Goal: Task Accomplishment & Management: Use online tool/utility

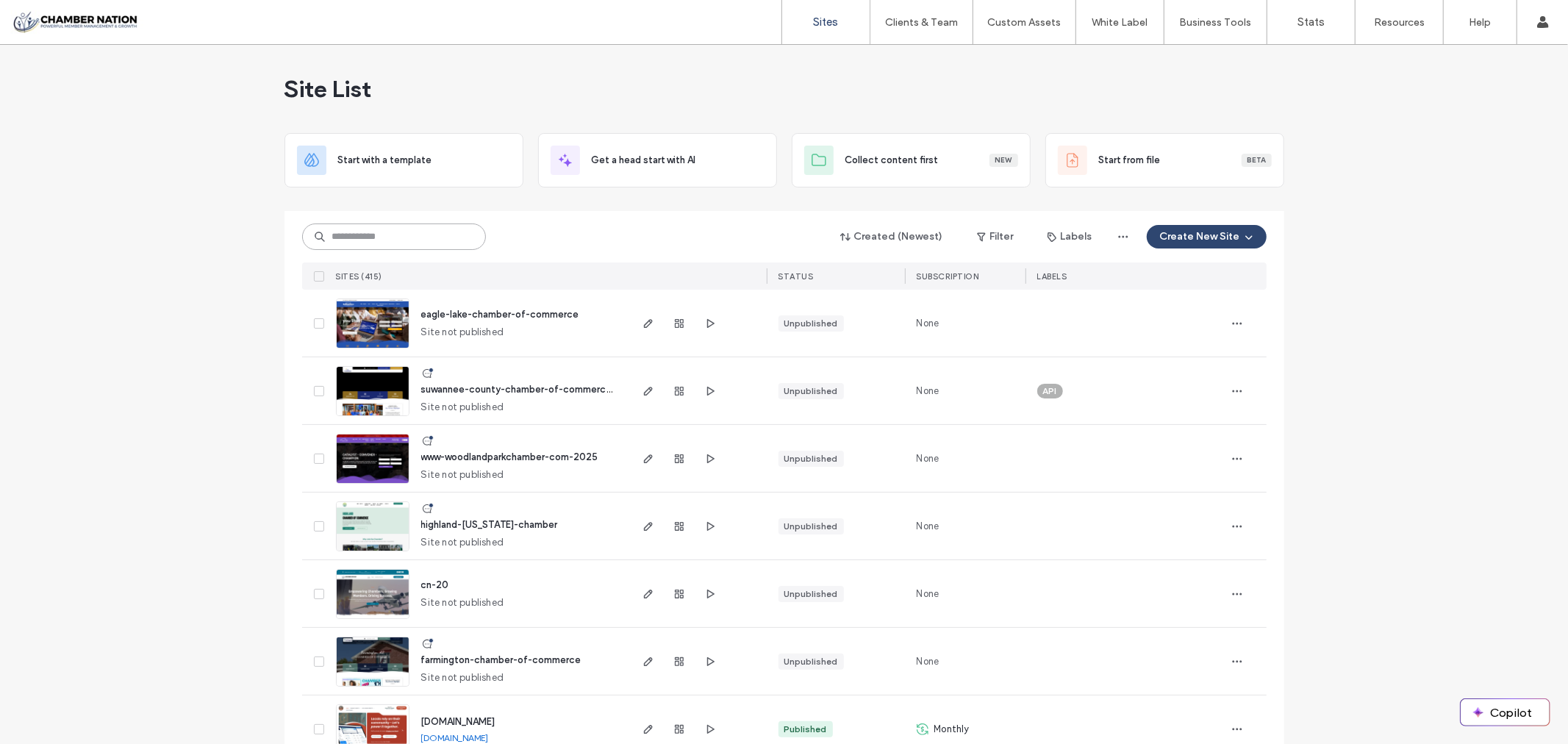
click at [365, 235] on input at bounding box center [394, 237] width 184 height 26
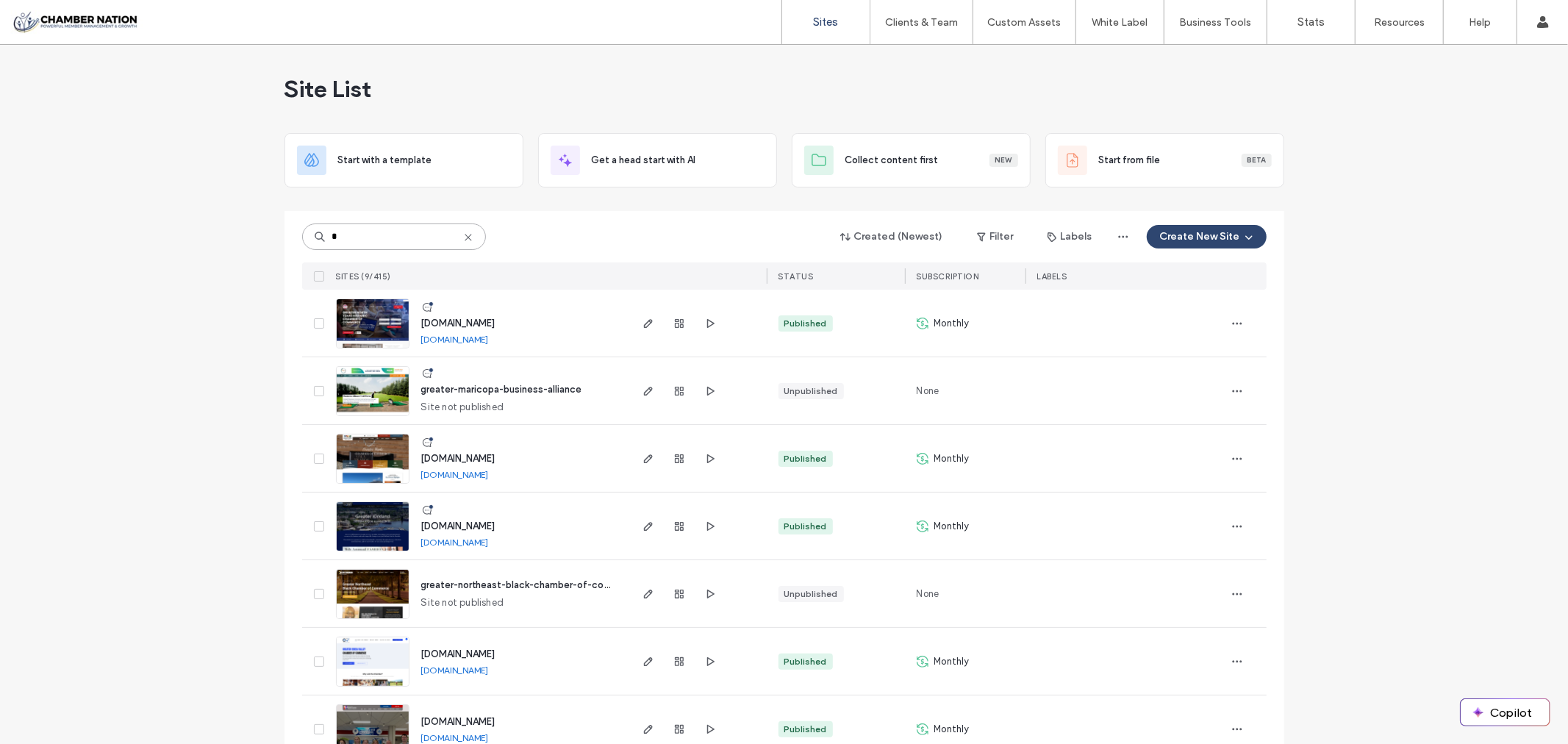
type input "*"
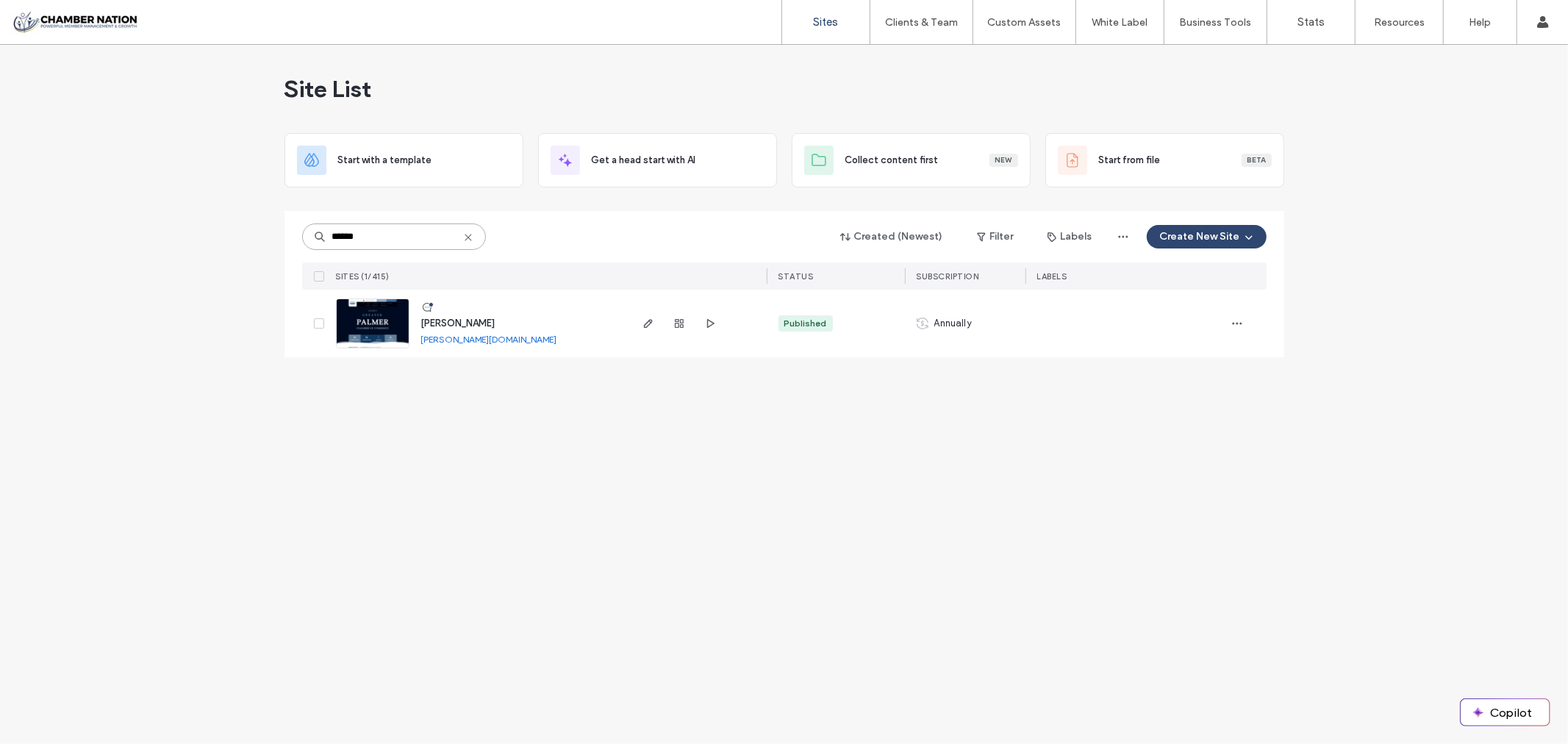
type input "******"
click at [443, 326] on span "palmer" at bounding box center [458, 323] width 74 height 11
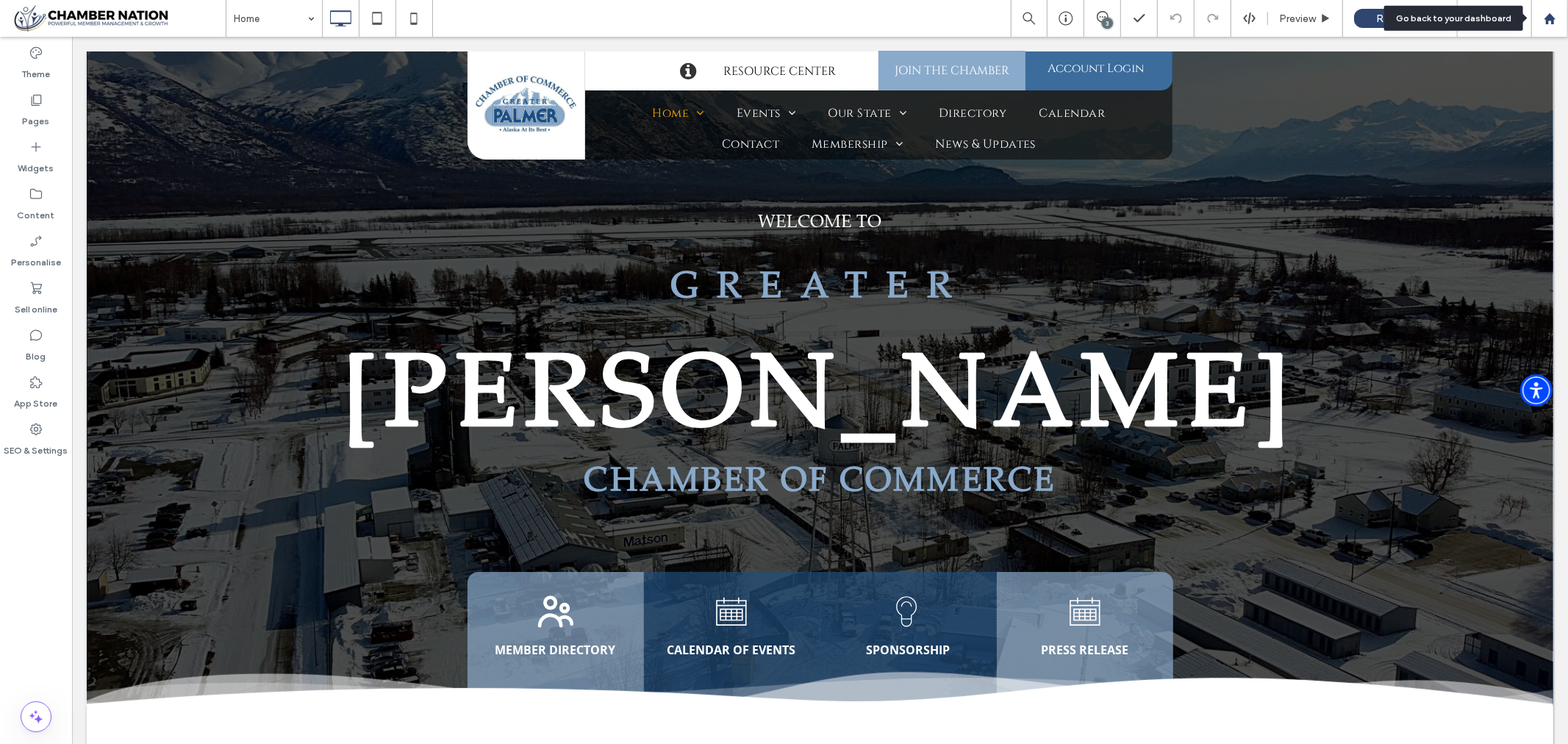
click at [1551, 19] on use at bounding box center [1549, 17] width 11 height 11
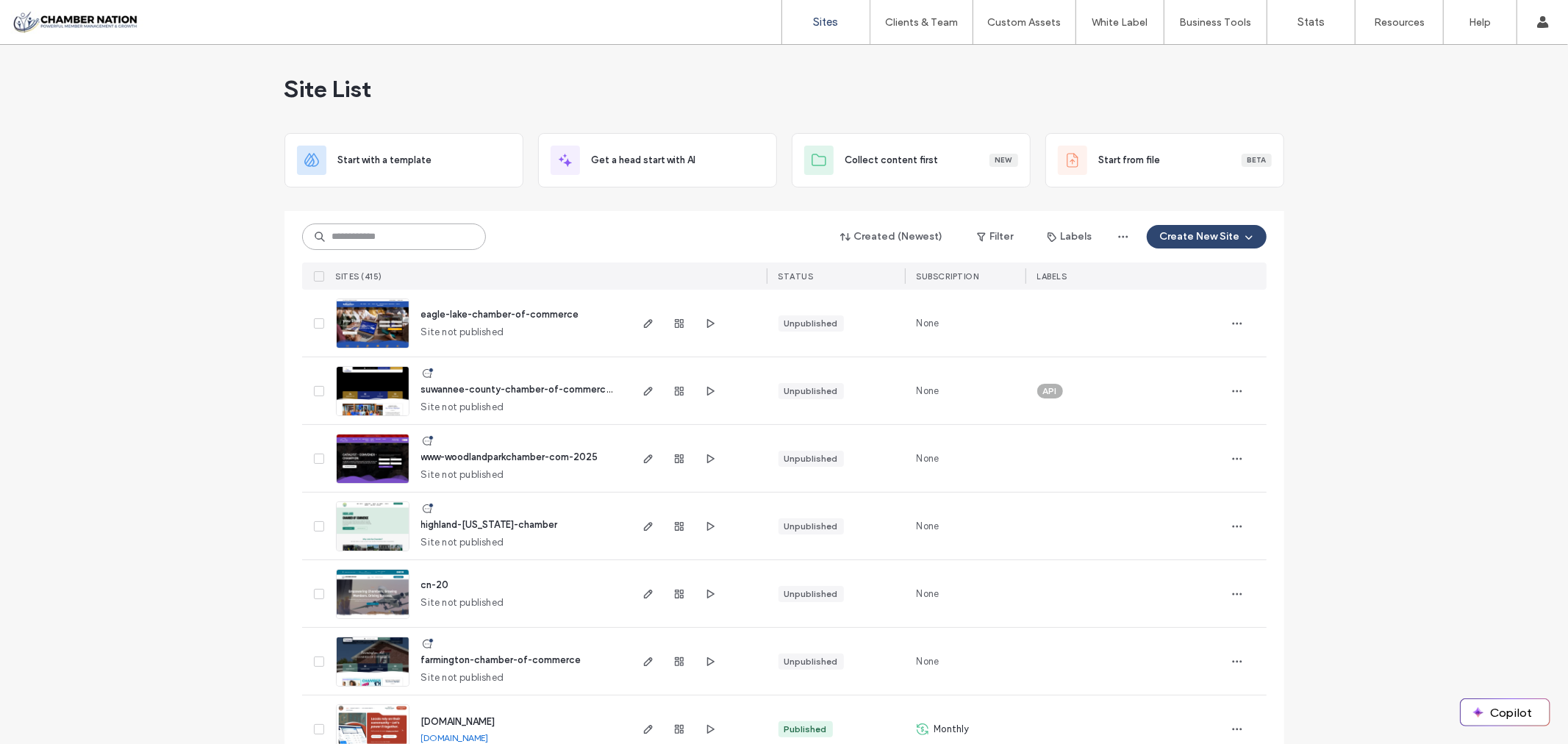
click at [404, 232] on input at bounding box center [394, 237] width 184 height 26
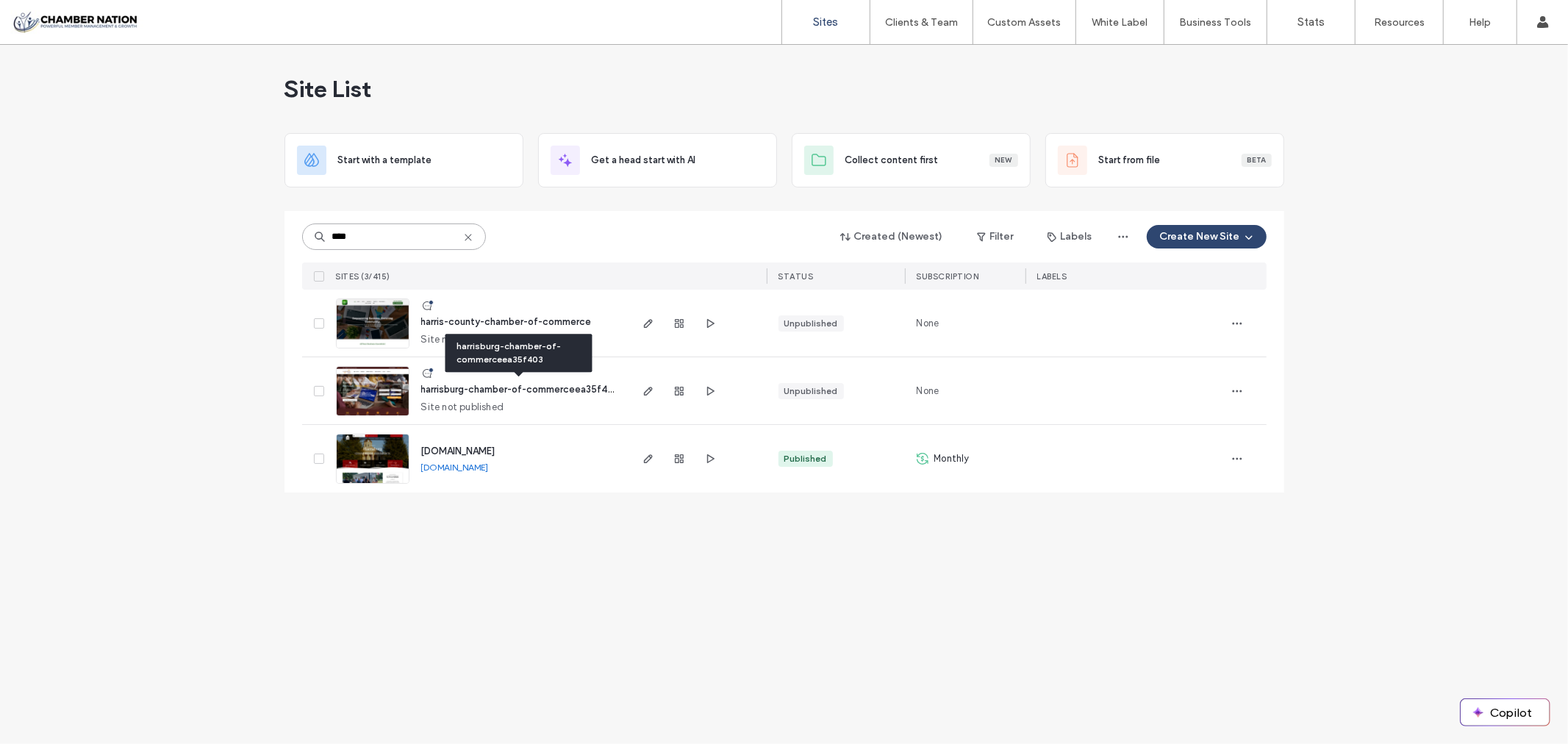
type input "****"
click at [591, 386] on span "harrisburg-chamber-of-commerceea35f403" at bounding box center [521, 389] width 199 height 11
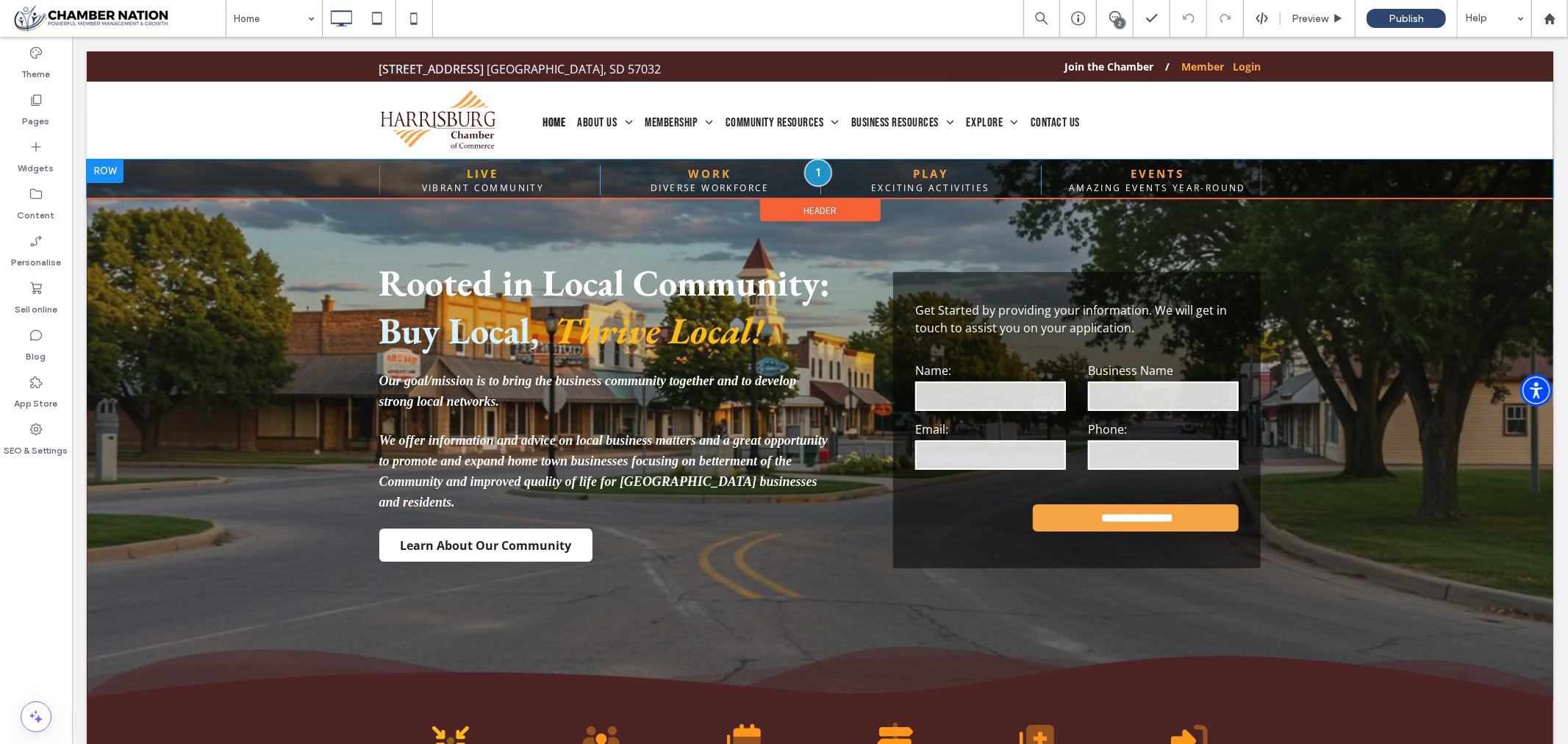
click at [814, 172] on div at bounding box center [817, 172] width 27 height 27
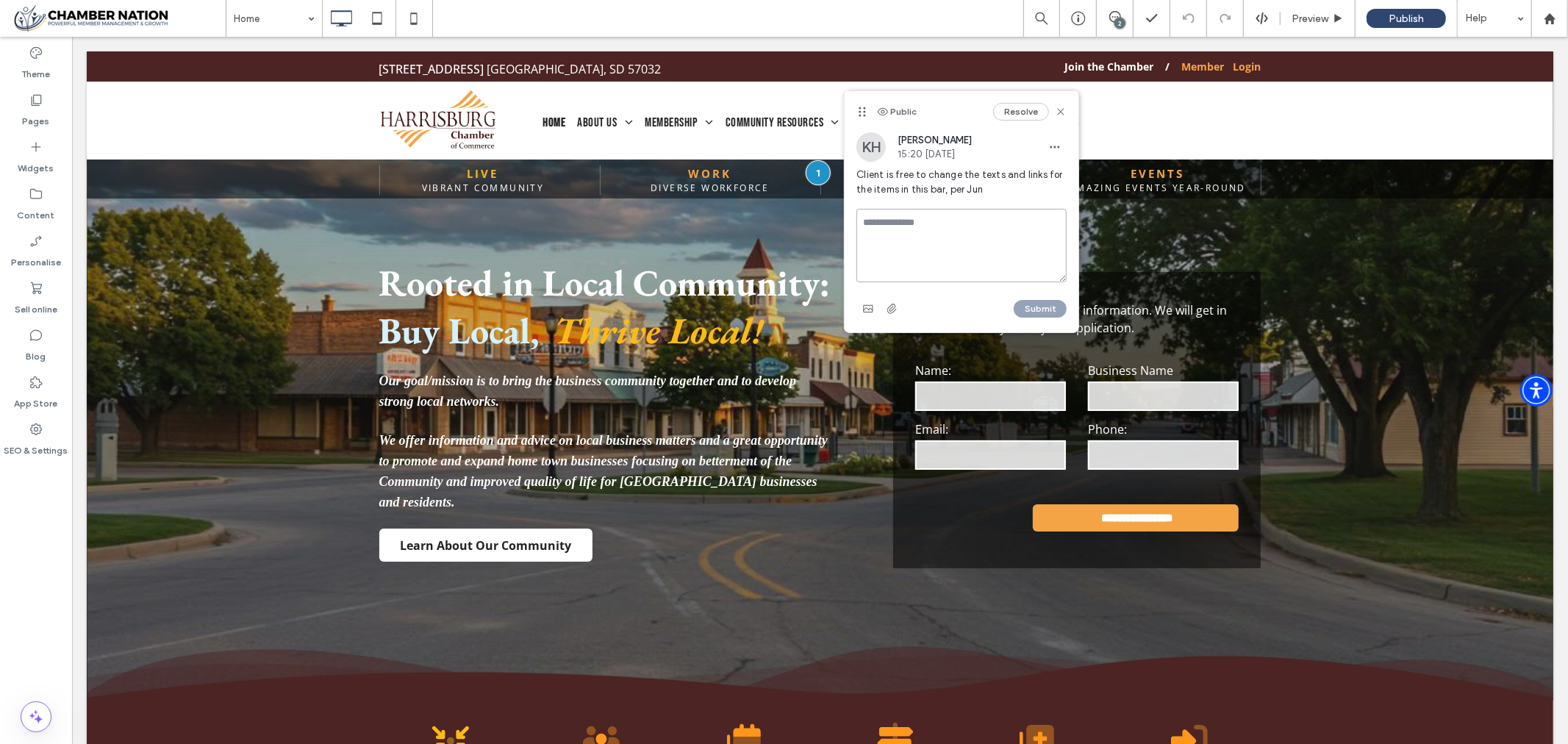
click at [942, 226] on textarea at bounding box center [961, 246] width 210 height 73
click at [1061, 108] on icon at bounding box center [1061, 112] width 12 height 12
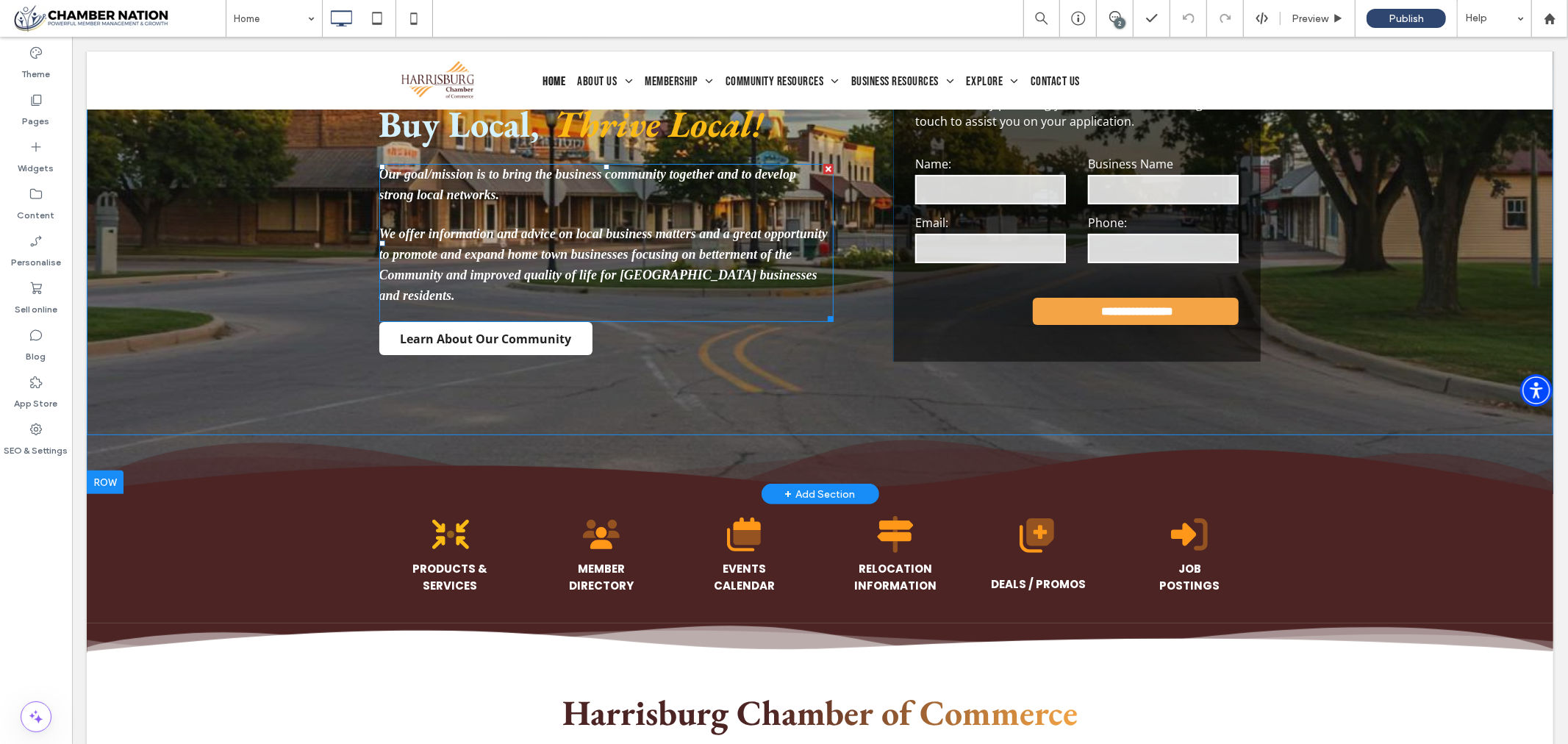
scroll to position [245, 0]
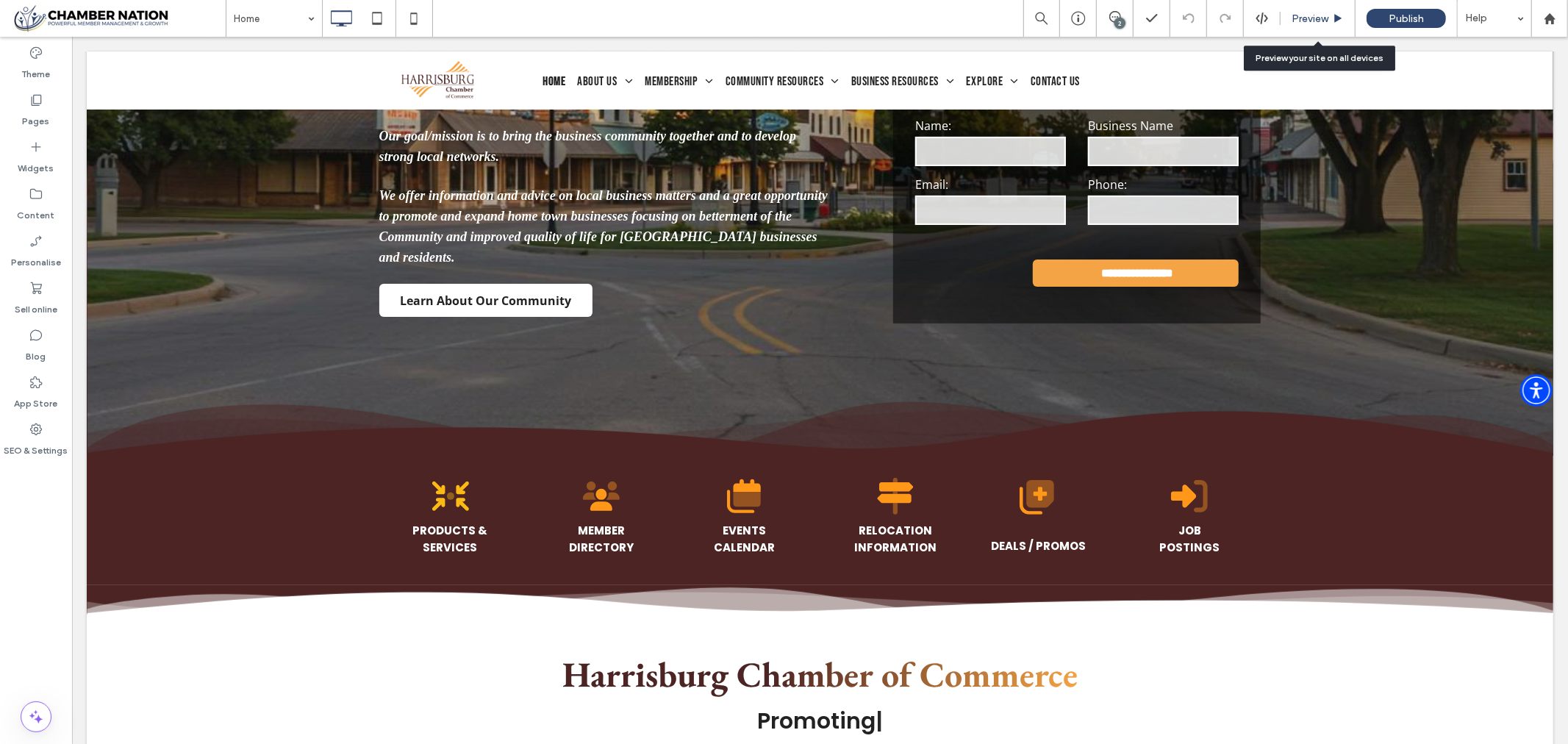
click at [1305, 17] on span "Preview" at bounding box center [1309, 18] width 37 height 12
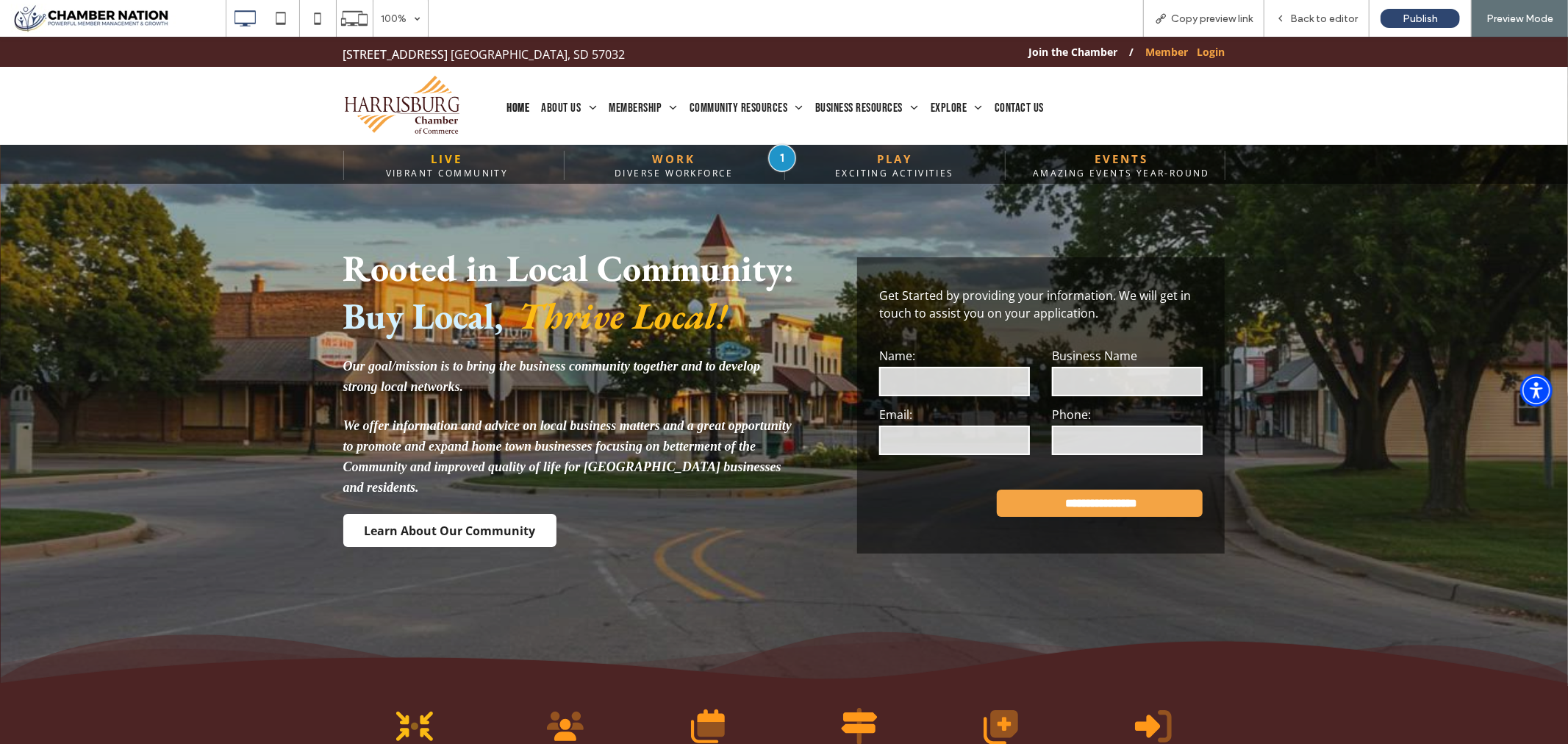
click at [771, 153] on div at bounding box center [781, 157] width 27 height 27
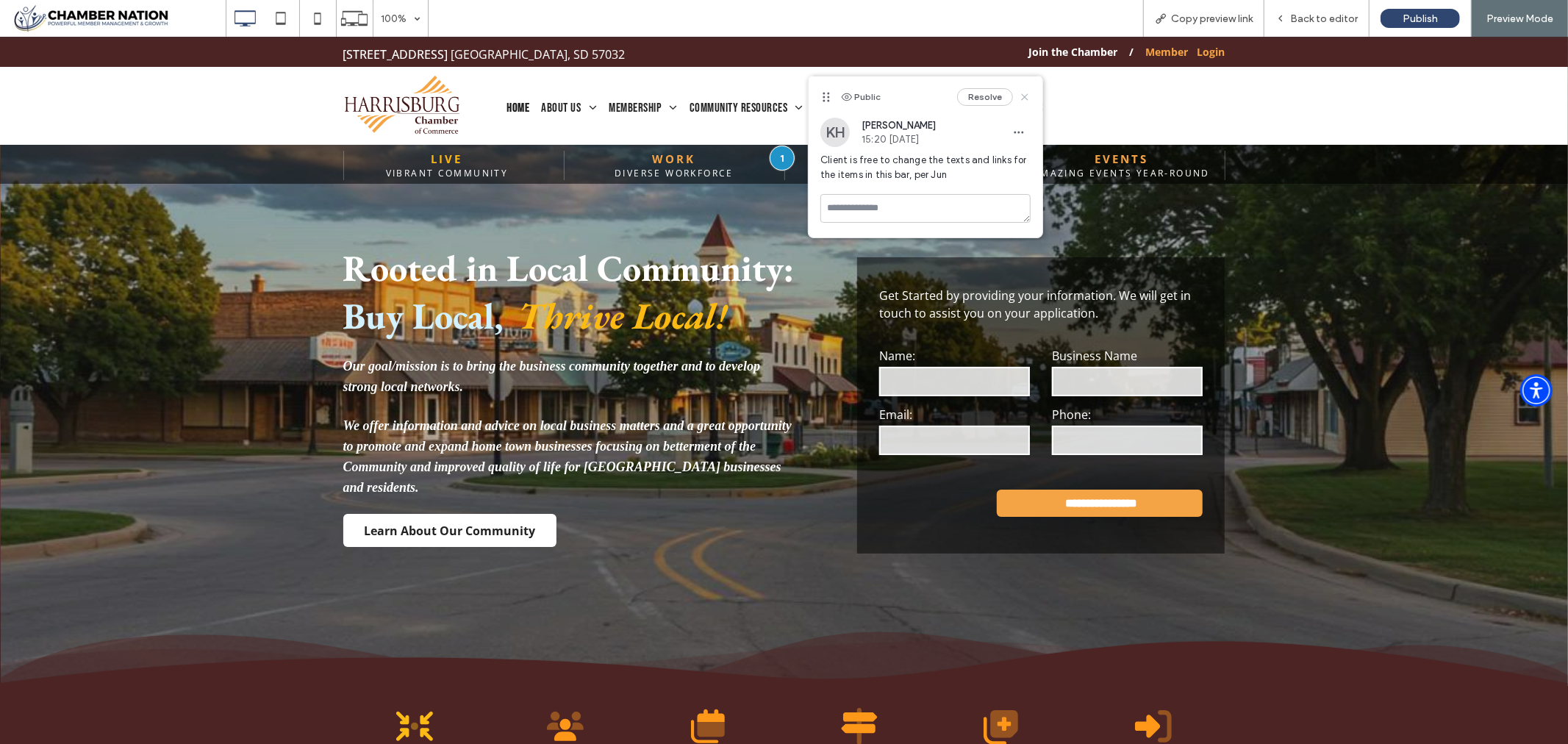
click at [1026, 96] on icon at bounding box center [1025, 98] width 12 height 12
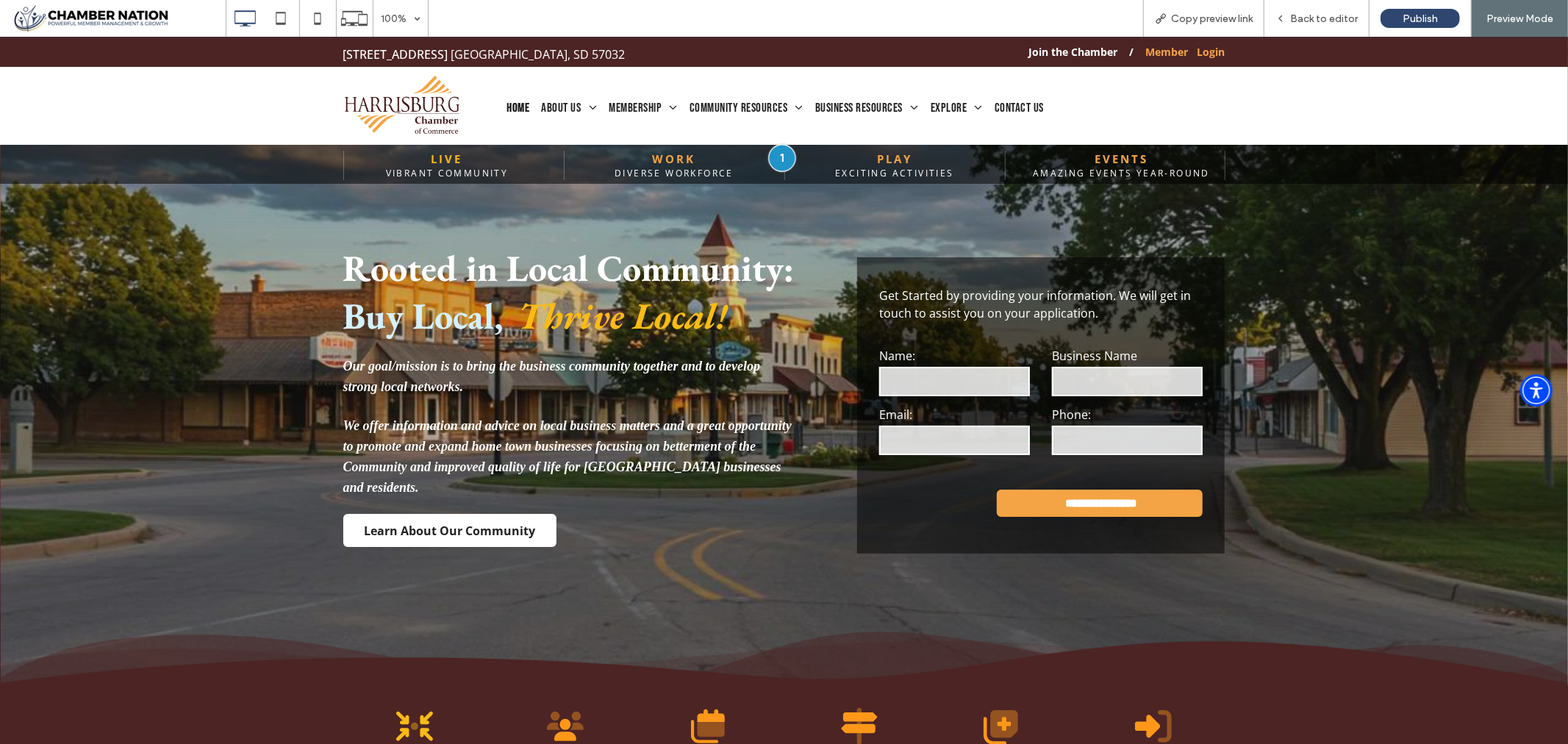
click at [776, 155] on div at bounding box center [781, 157] width 27 height 27
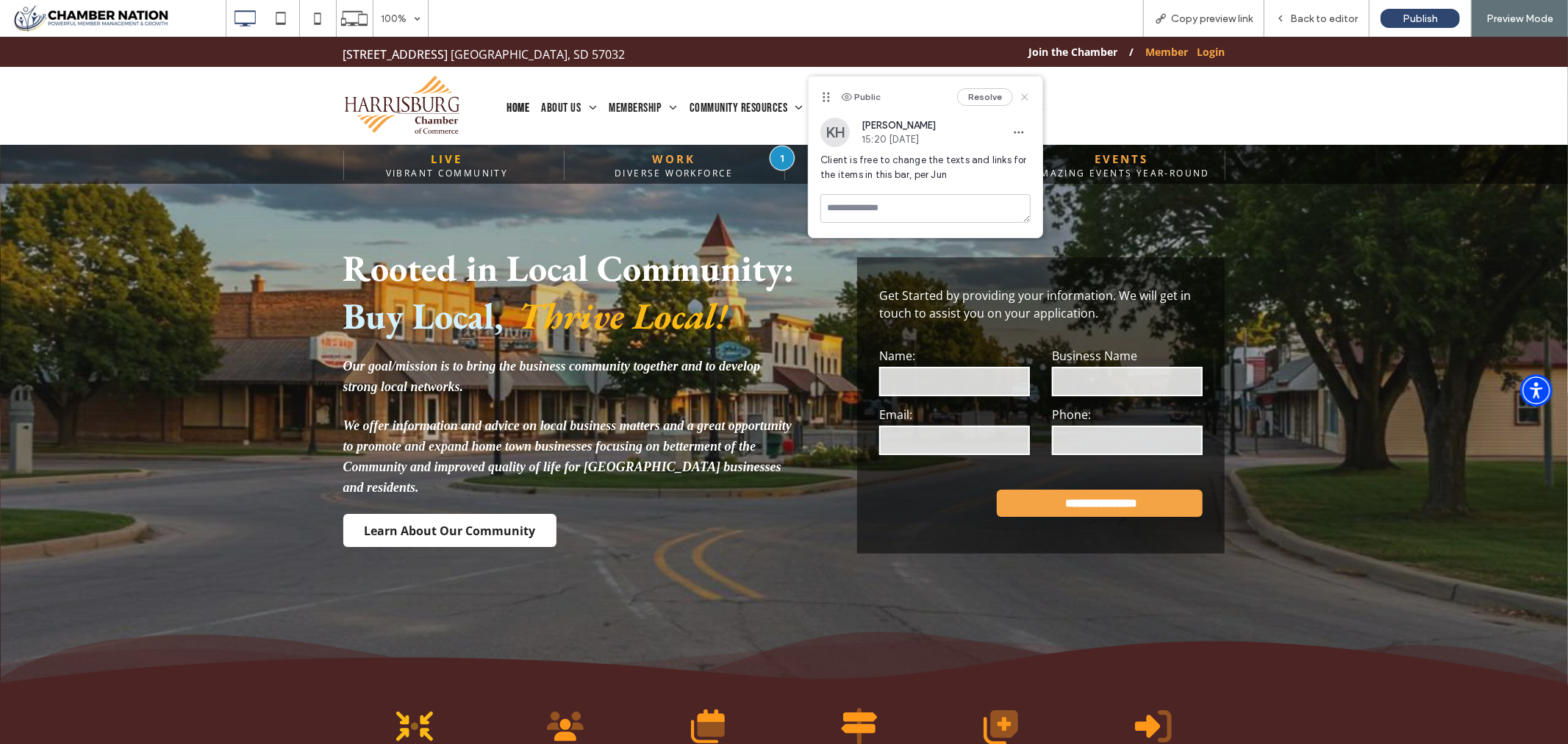
click at [1026, 97] on use at bounding box center [1026, 98] width 7 height 7
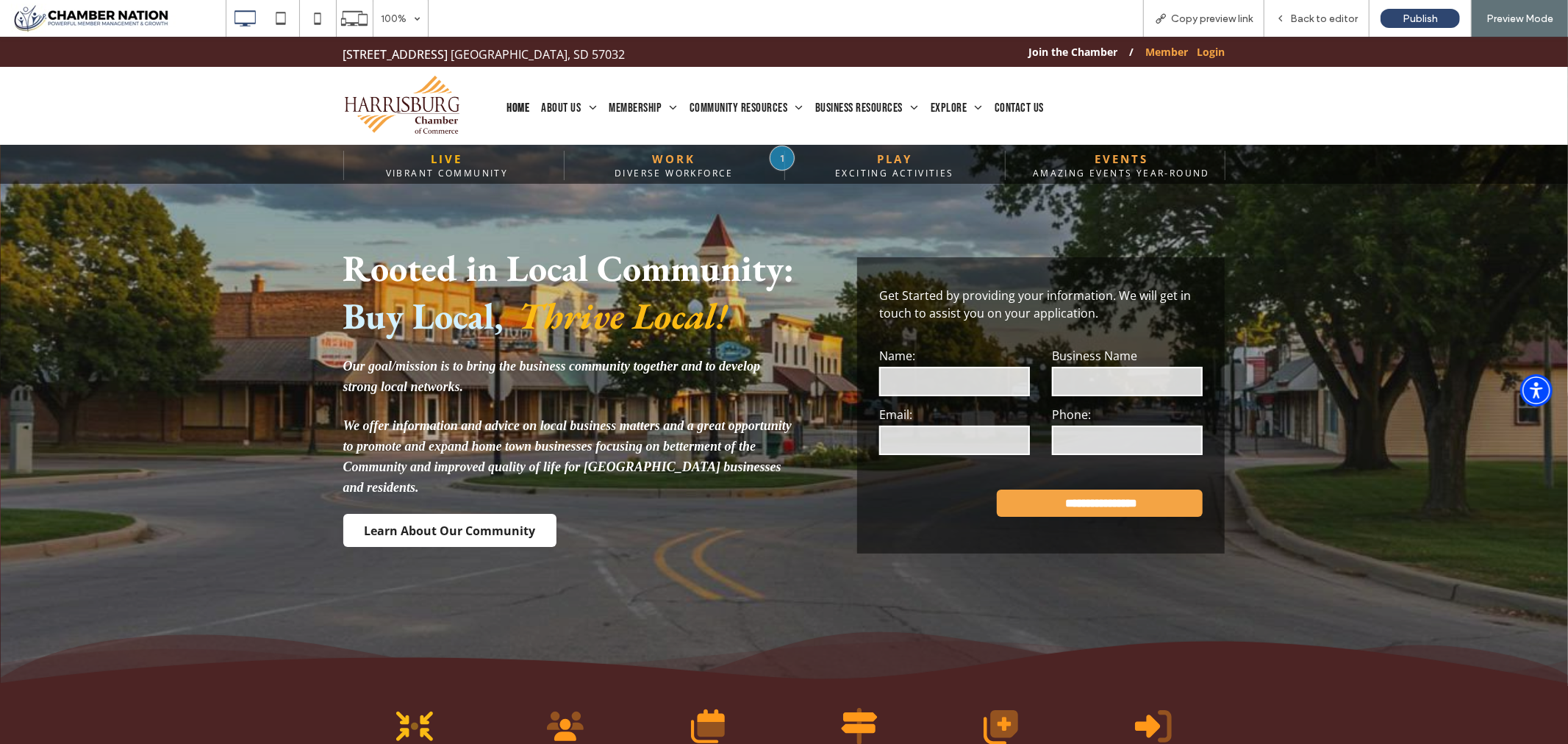
click at [678, 158] on link "WORK" at bounding box center [675, 158] width 44 height 15
click at [1329, 15] on span "Back to editor" at bounding box center [1324, 18] width 68 height 12
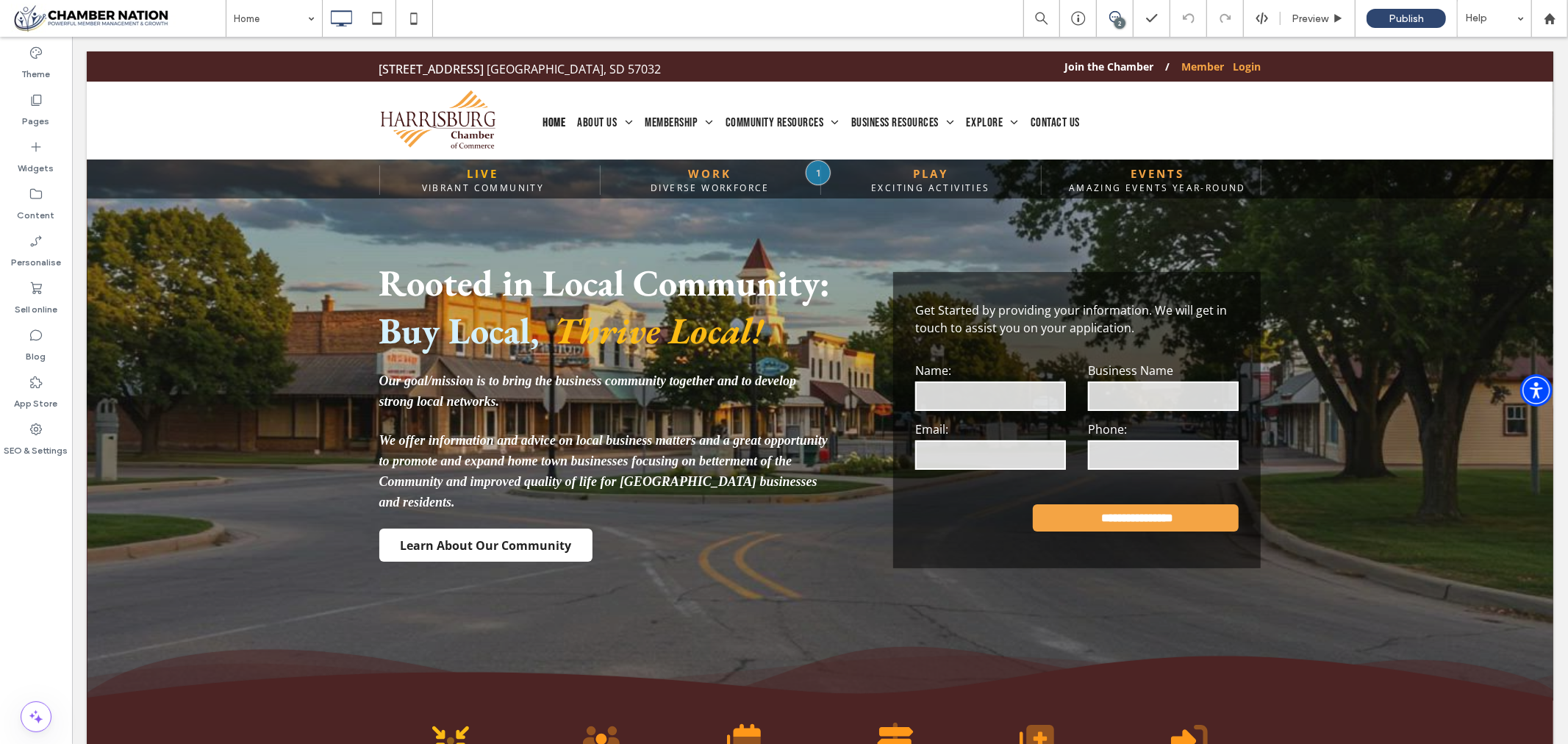
click at [1116, 15] on icon at bounding box center [1115, 17] width 12 height 12
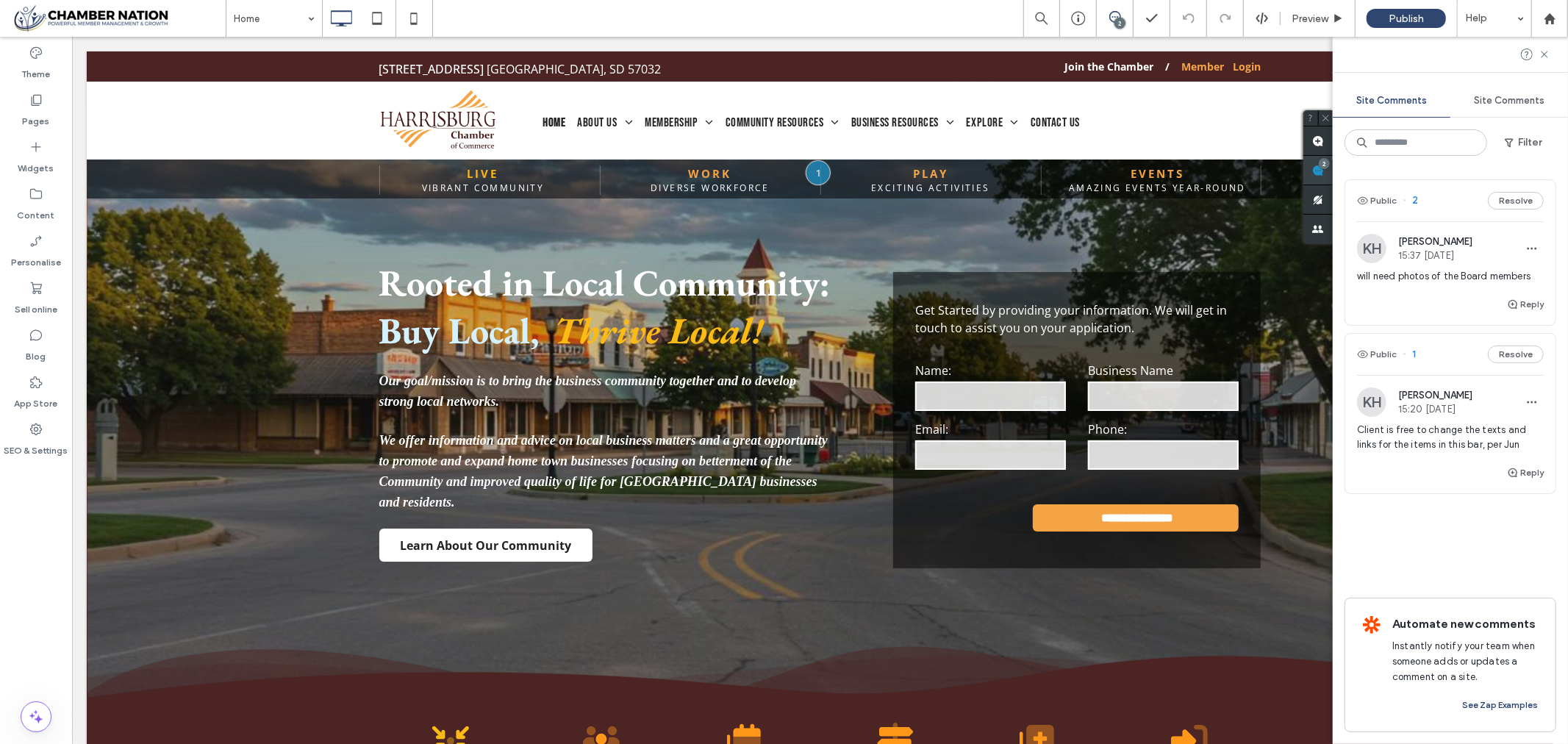
click at [1551, 160] on div "Site Comments Site Comments Filter Public 2 Resolve KH [PERSON_NAME] 15:37 [DAT…" at bounding box center [1450, 390] width 235 height 707
click at [1546, 50] on icon at bounding box center [1544, 55] width 12 height 12
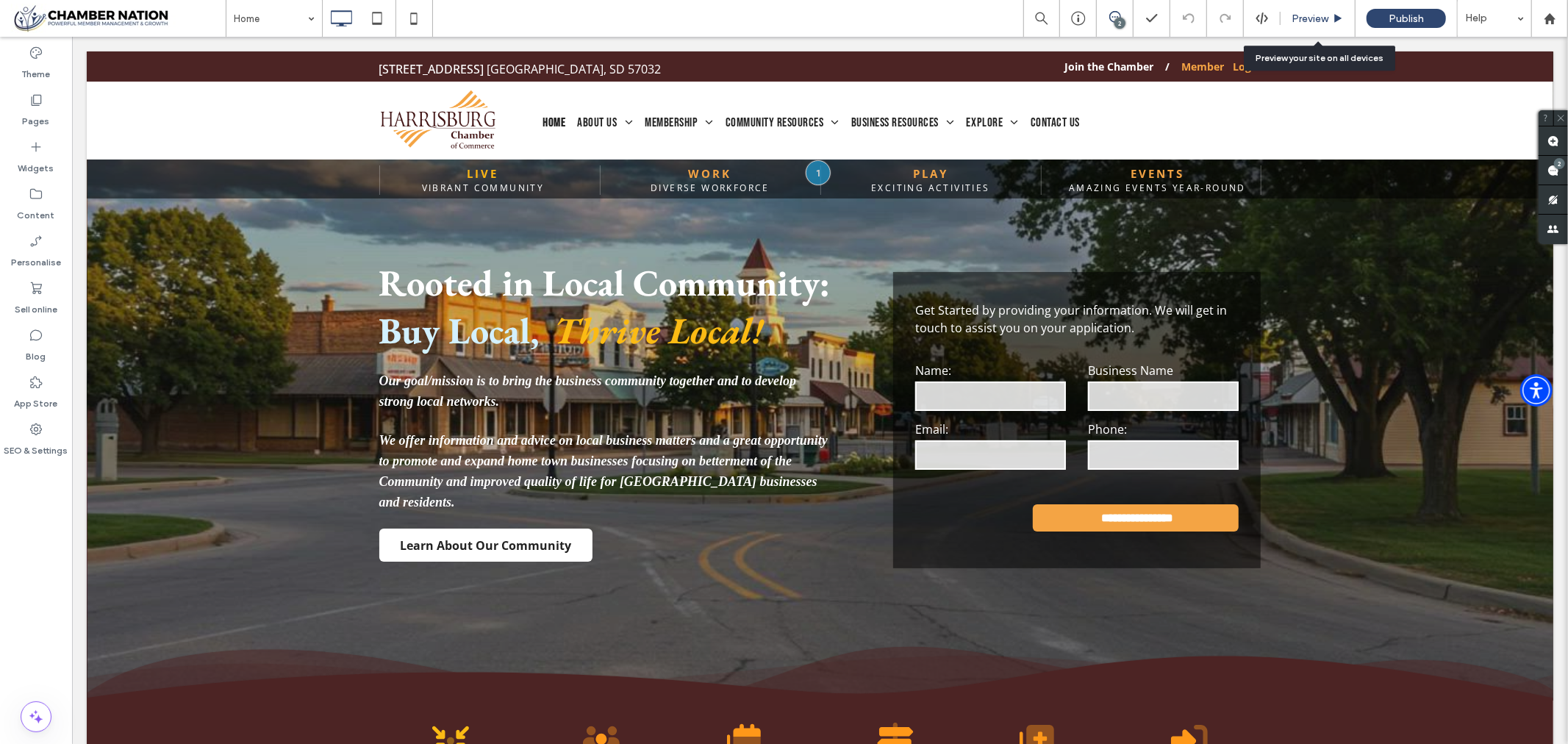
click at [1321, 17] on span "Preview" at bounding box center [1309, 18] width 37 height 12
